Goal: Task Accomplishment & Management: Manage account settings

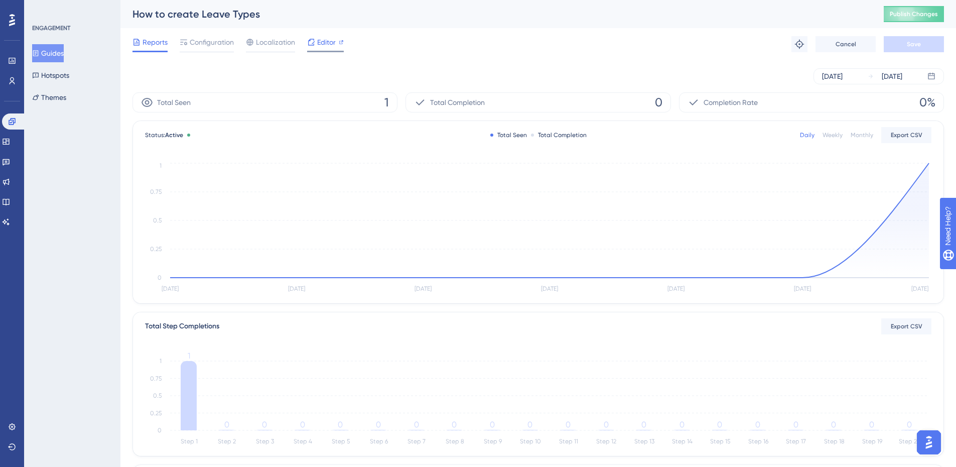
click at [310, 40] on icon at bounding box center [311, 42] width 7 height 7
click at [8, 448] on button at bounding box center [12, 447] width 8 height 16
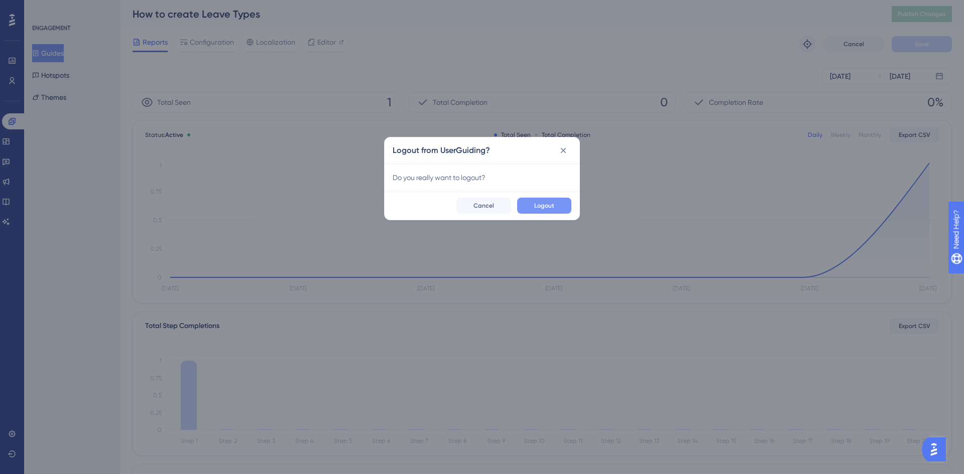
click at [527, 205] on button "Logout" at bounding box center [544, 206] width 54 height 16
